Goal: Check status: Check status

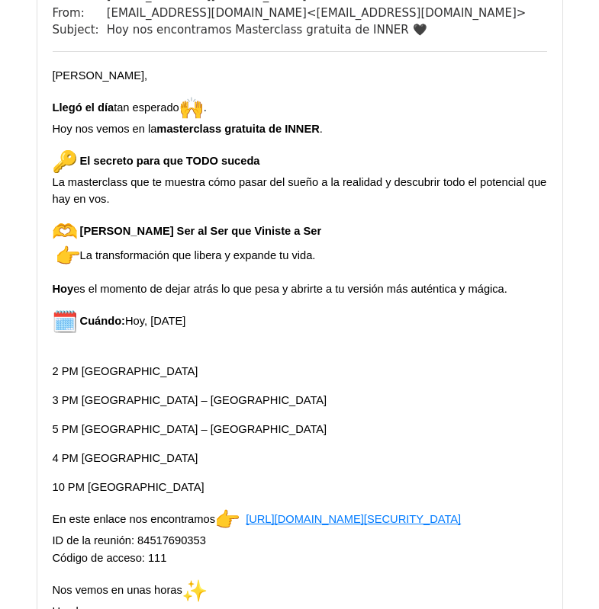
scroll to position [2492, 0]
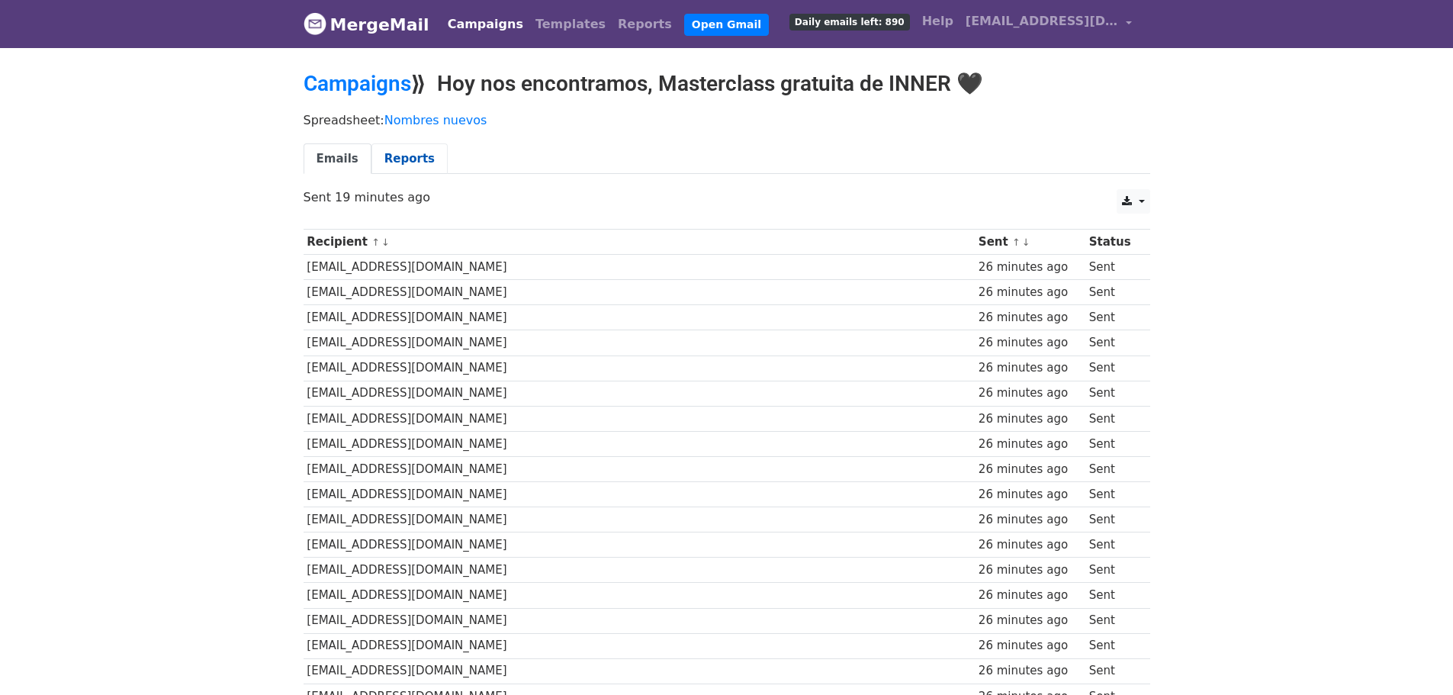
click at [423, 159] on link "Reports" at bounding box center [409, 158] width 76 height 31
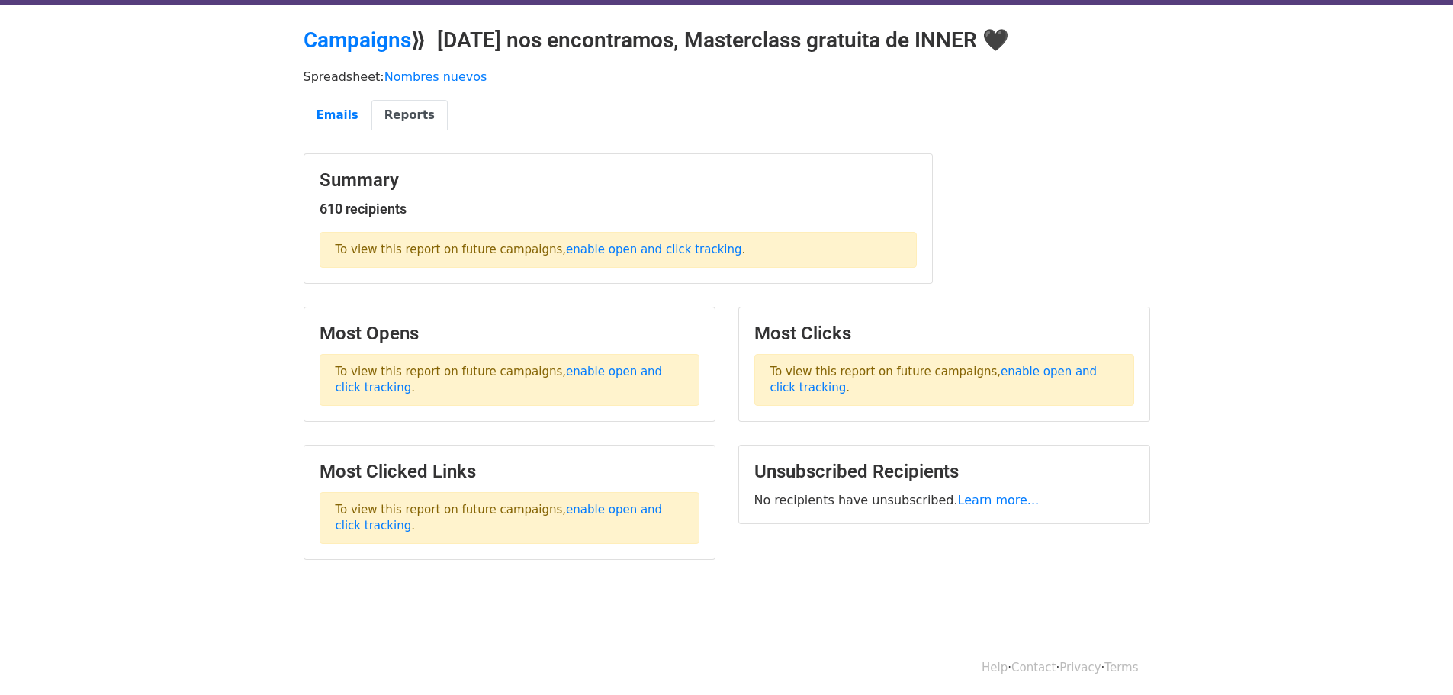
scroll to position [47, 0]
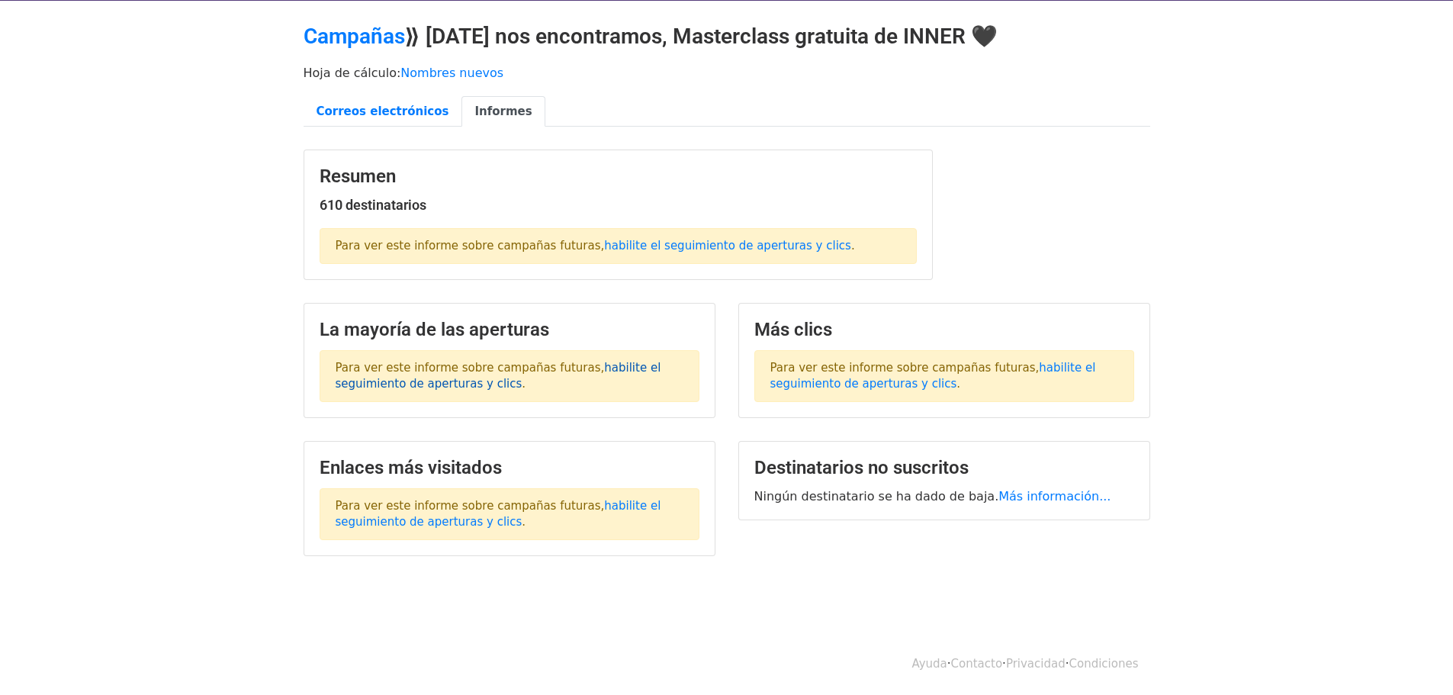
click at [447, 387] on font "habilite el seguimiento de aperturas y clics" at bounding box center [499, 376] width 326 height 30
click at [858, 378] on font "habilite el seguimiento de aperturas y clics" at bounding box center [933, 376] width 326 height 30
